Goal: Task Accomplishment & Management: Use online tool/utility

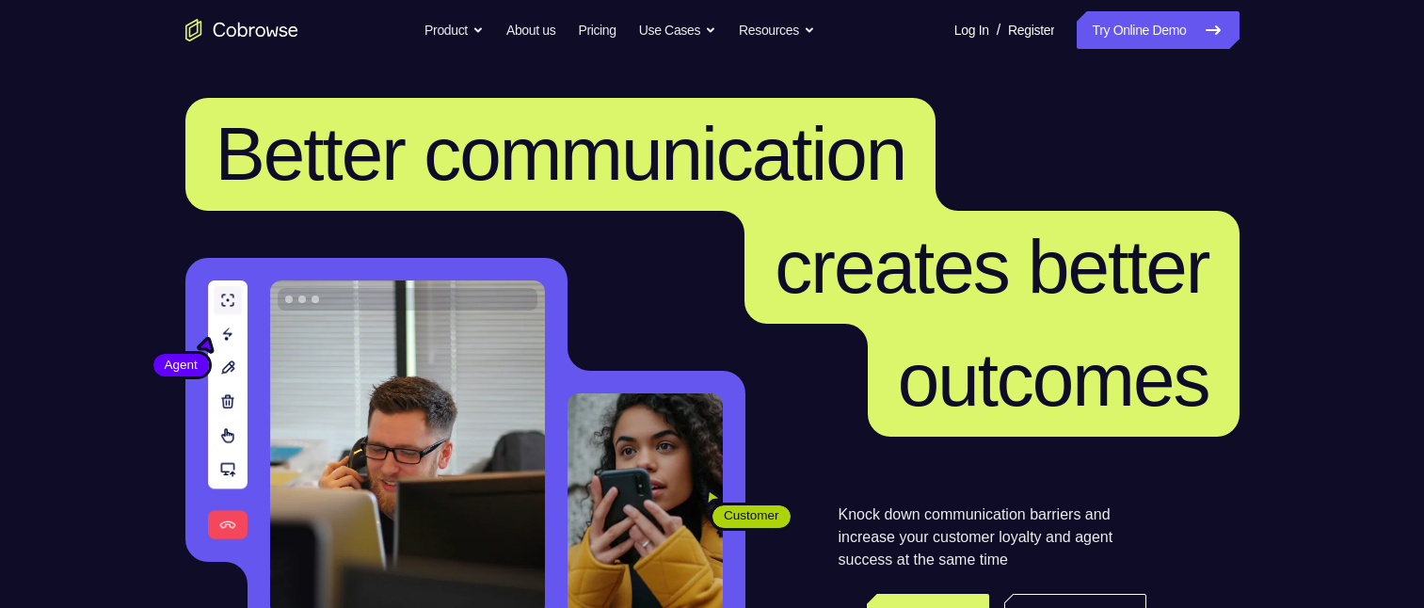
scroll to position [377, 0]
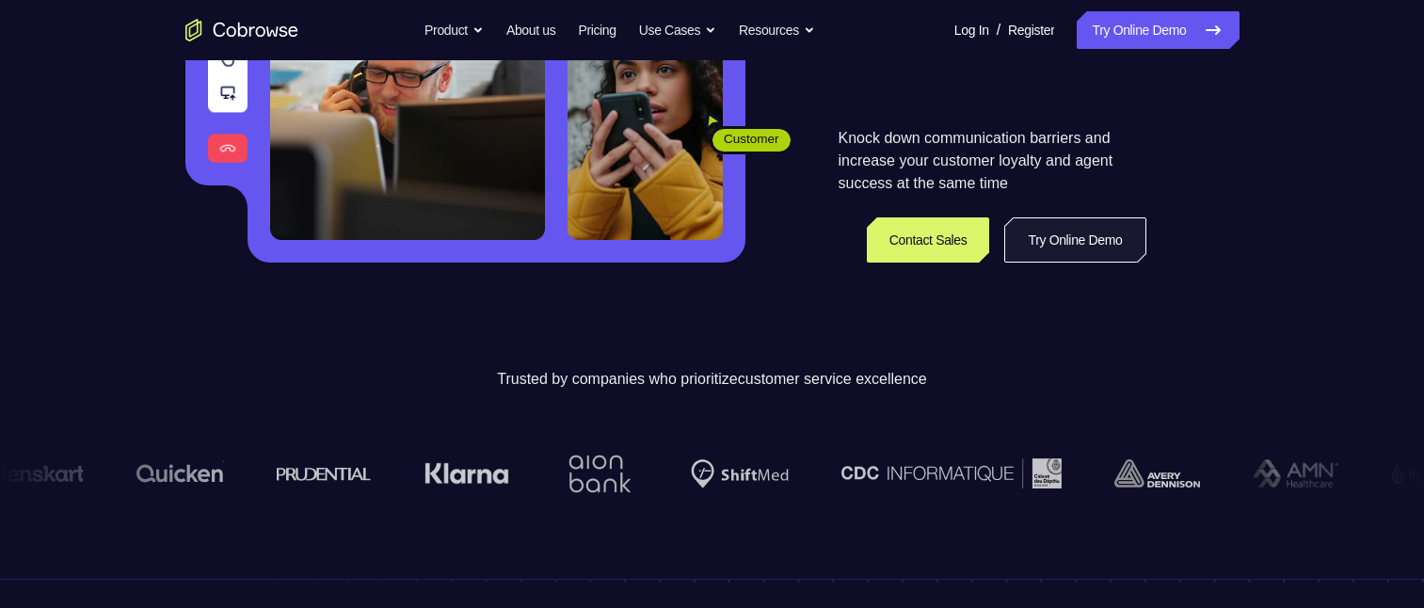
click at [1054, 244] on link "Try Online Demo" at bounding box center [1075, 239] width 141 height 45
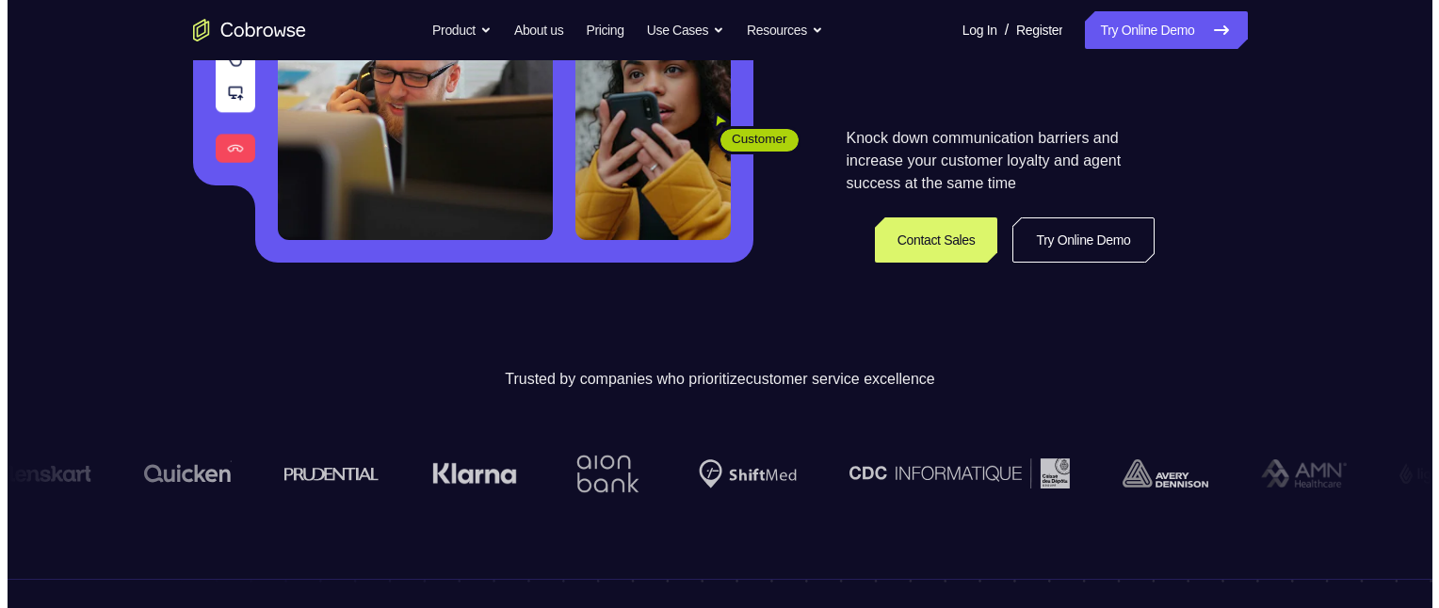
scroll to position [0, 0]
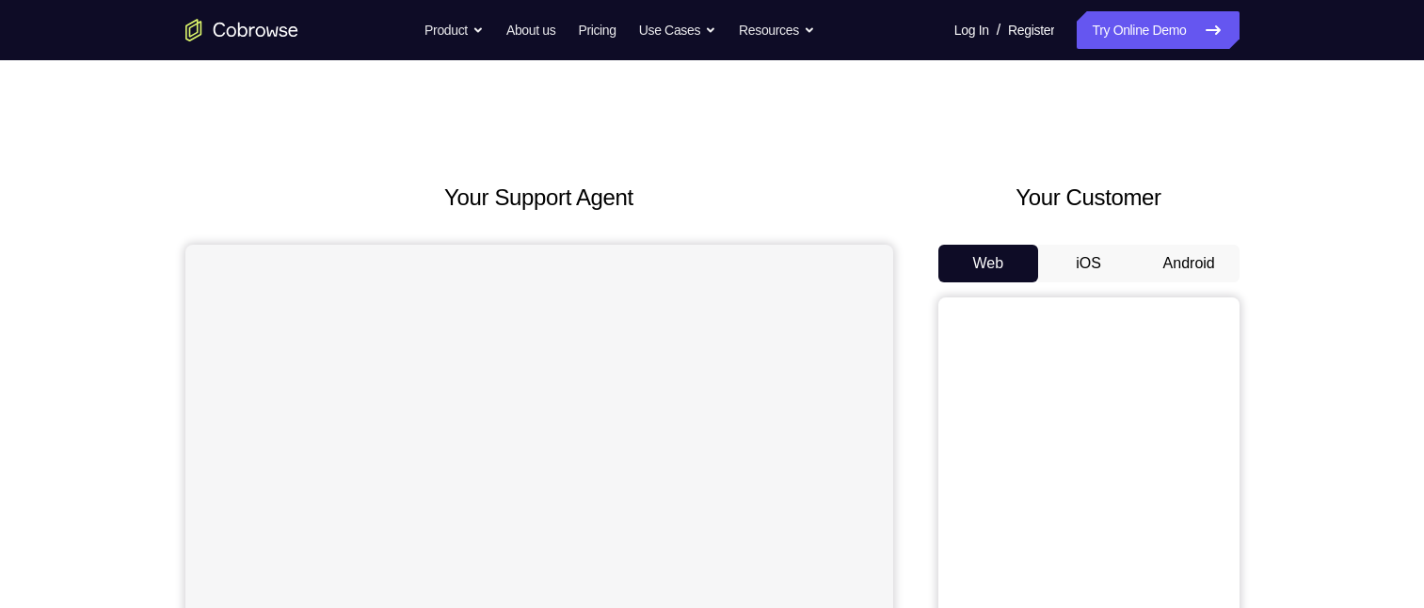
click at [1200, 274] on button "Android" at bounding box center [1189, 264] width 101 height 38
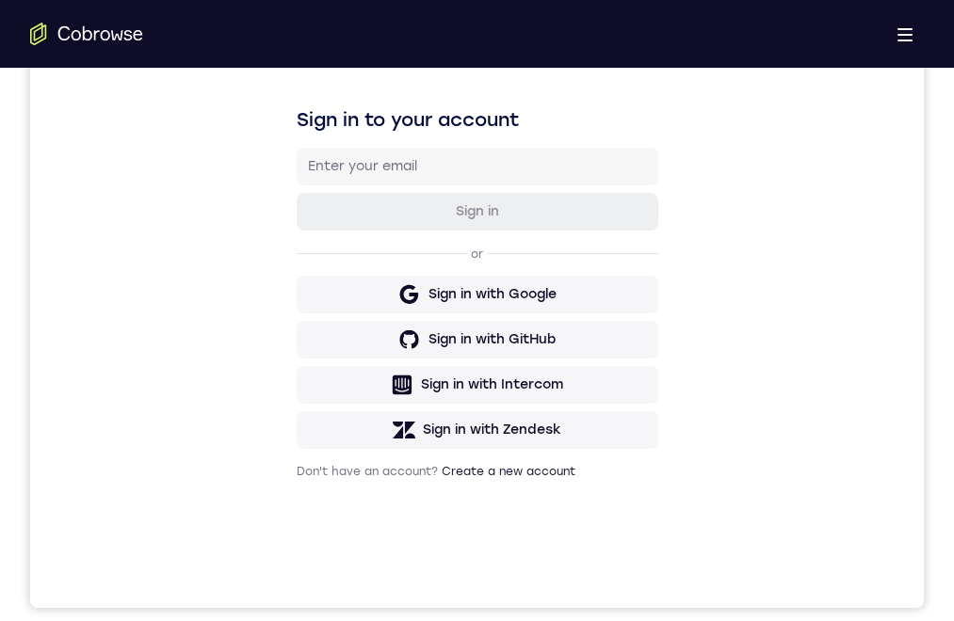
scroll to position [471, 0]
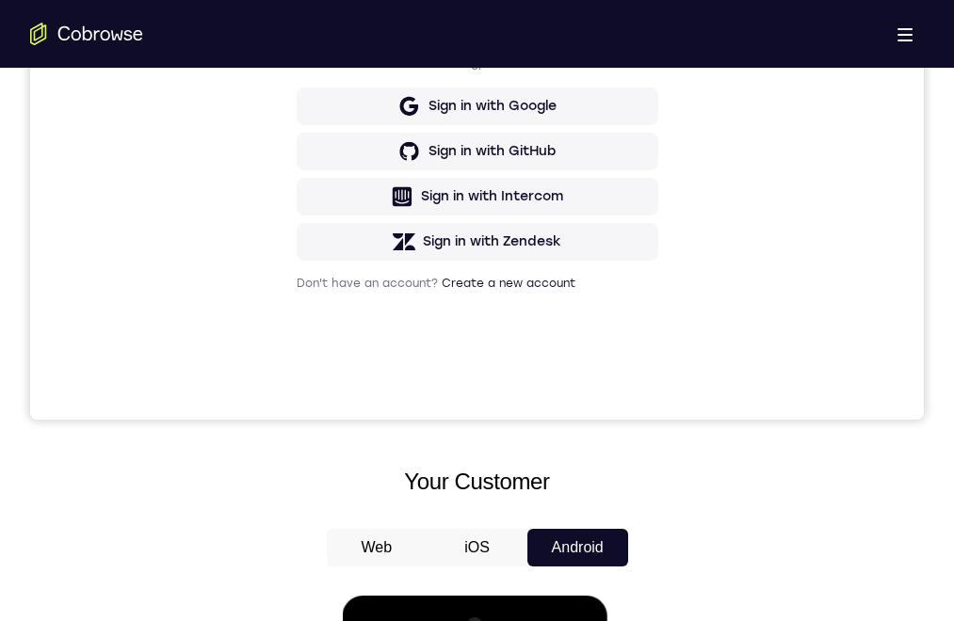
drag, startPoint x: 475, startPoint y: 1127, endPoint x: 428, endPoint y: 1158, distance: 55.6
drag, startPoint x: 469, startPoint y: 943, endPoint x: 505, endPoint y: 769, distance: 177.8
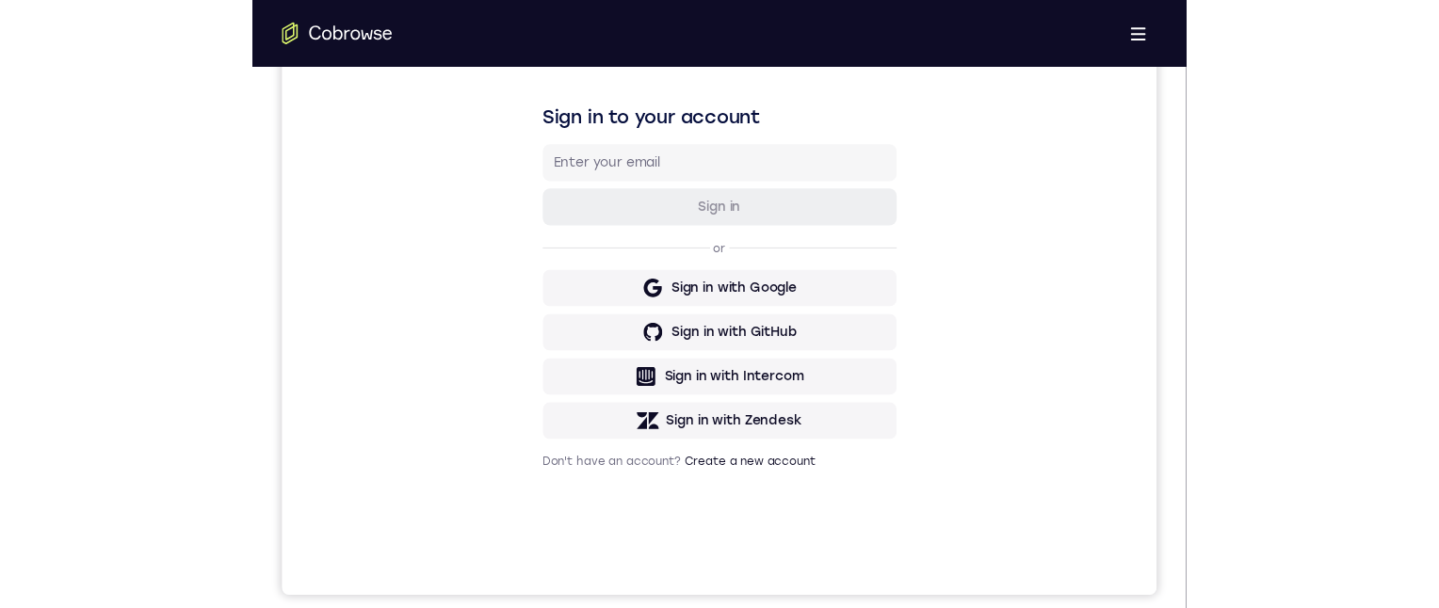
scroll to position [0, 0]
